Goal: Information Seeking & Learning: Learn about a topic

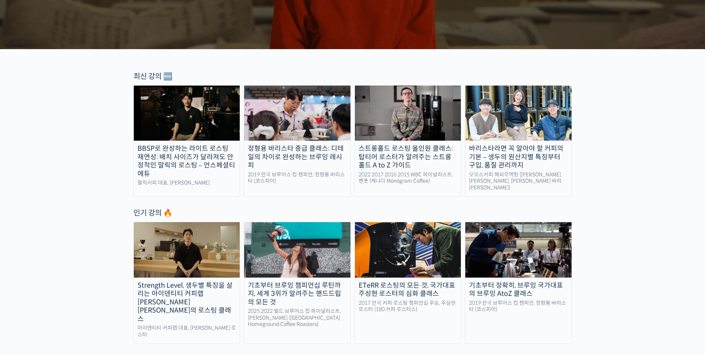
scroll to position [223, 0]
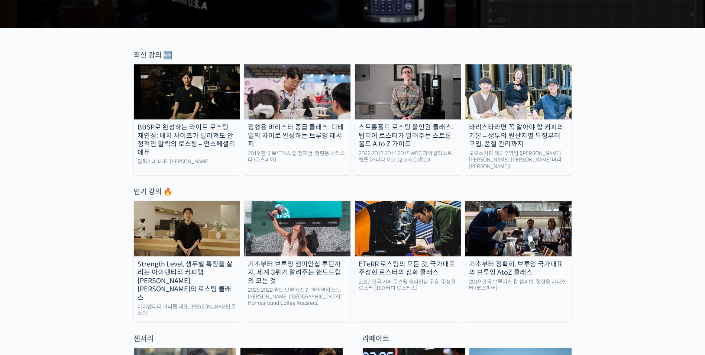
scroll to position [0, 0]
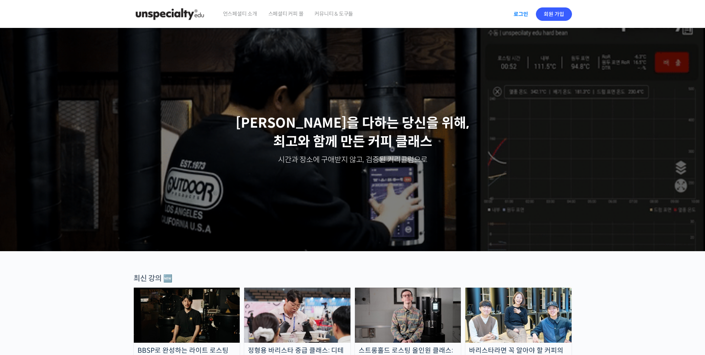
click at [529, 12] on link "로그인" at bounding box center [521, 14] width 23 height 17
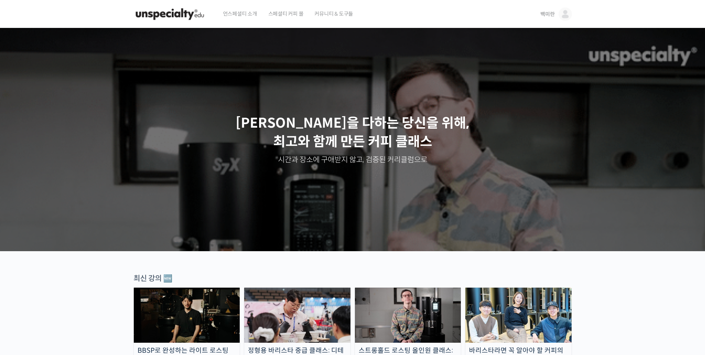
click at [563, 11] on img at bounding box center [565, 13] width 13 height 13
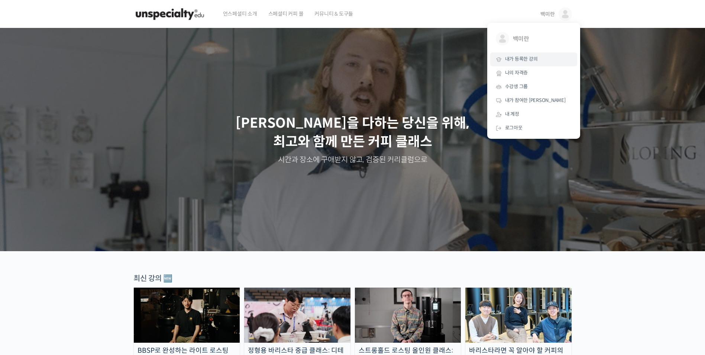
click at [532, 59] on span "내가 등록한 강의" at bounding box center [521, 59] width 33 height 6
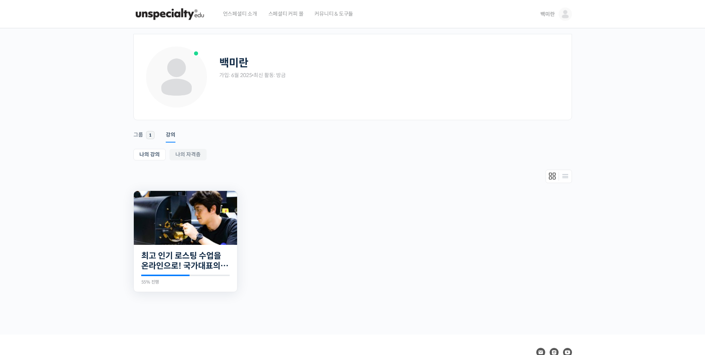
click at [217, 240] on img at bounding box center [185, 218] width 103 height 54
